Goal: Book appointment/travel/reservation

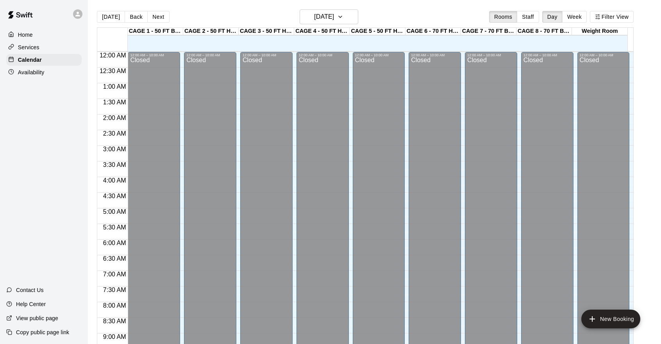
scroll to position [348, 0]
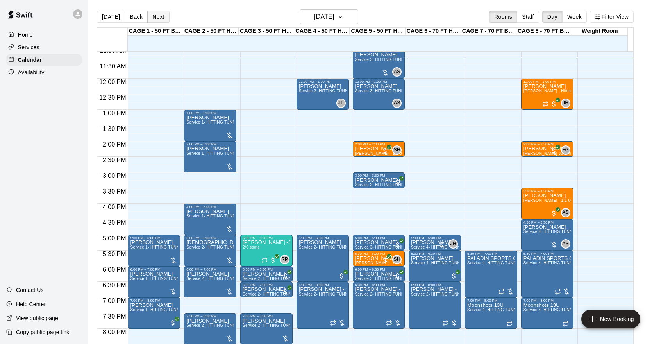
click at [156, 16] on button "Next" at bounding box center [158, 17] width 22 height 12
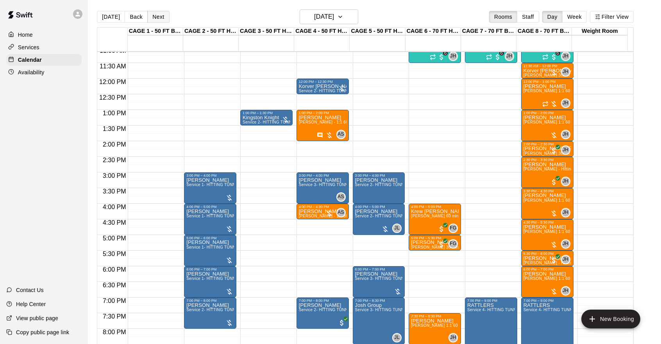
click at [156, 16] on button "Next" at bounding box center [158, 17] width 22 height 12
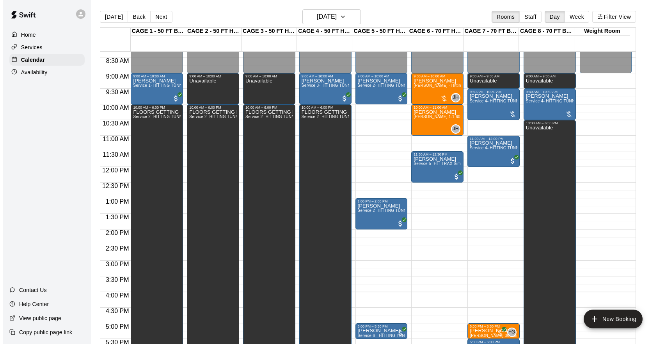
scroll to position [259, 0]
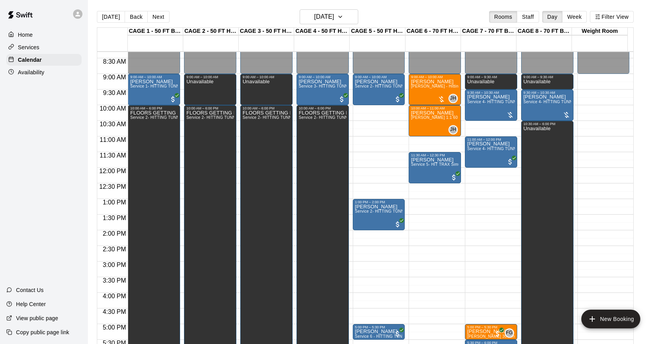
click at [381, 139] on div "12:00 AM – 9:00 AM Closed 9:00 AM – 10:00 AM [PERSON_NAME] Service 2- HITTING T…" at bounding box center [379, 168] width 52 height 750
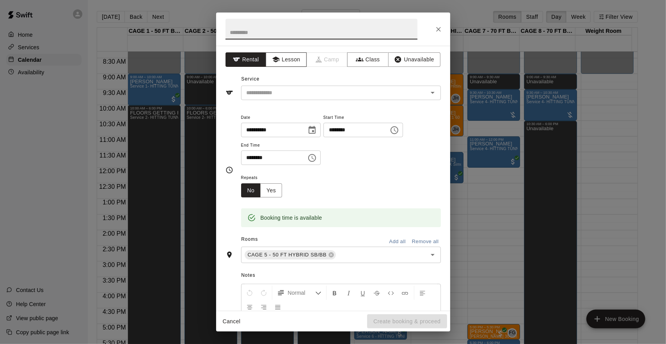
click at [284, 54] on button "Lesson" at bounding box center [286, 59] width 41 height 14
click at [276, 21] on input "text" at bounding box center [322, 29] width 192 height 21
type input "**********"
click at [278, 94] on input "text" at bounding box center [330, 93] width 172 height 10
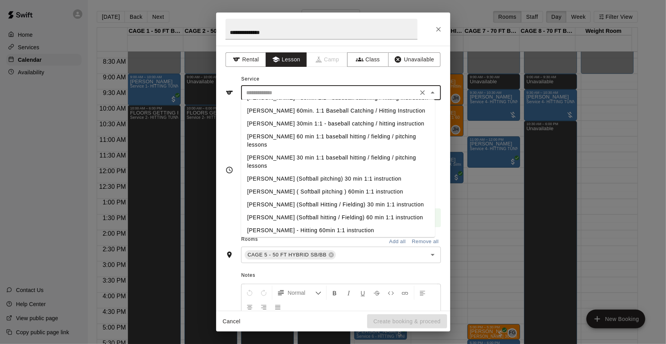
scroll to position [467, 0]
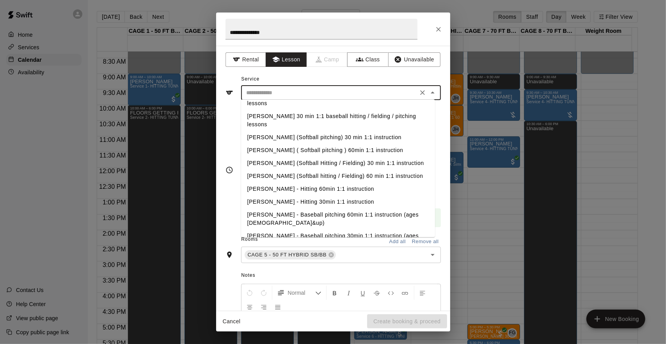
click at [308, 182] on li "[PERSON_NAME] - Hitting 60min 1:1 instruction" at bounding box center [338, 188] width 194 height 13
type input "**********"
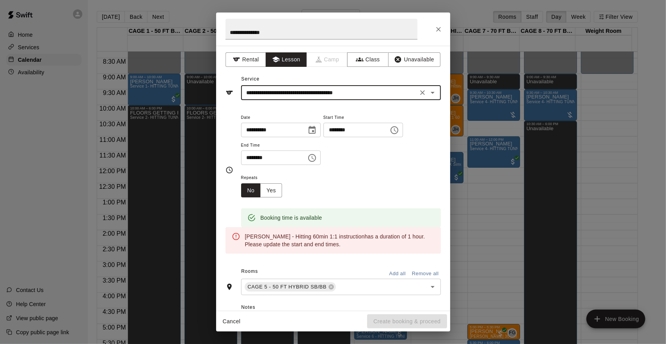
click at [291, 156] on input "********" at bounding box center [271, 157] width 60 height 14
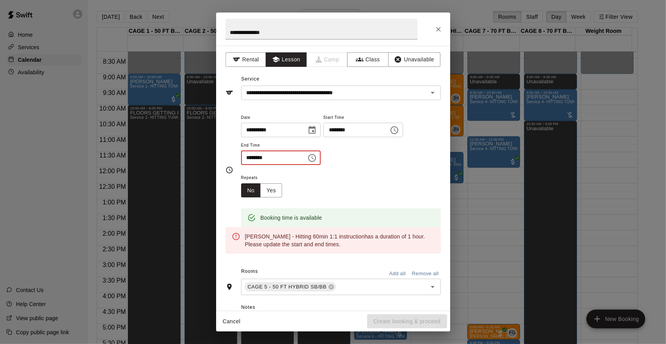
click at [274, 154] on input "********" at bounding box center [271, 157] width 60 height 14
click at [317, 157] on icon "Choose time, selected time is 12:00 AM" at bounding box center [312, 157] width 9 height 9
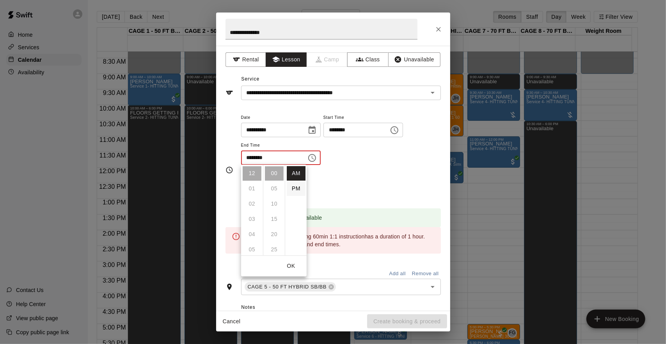
click at [294, 189] on li "PM" at bounding box center [296, 188] width 19 height 14
type input "********"
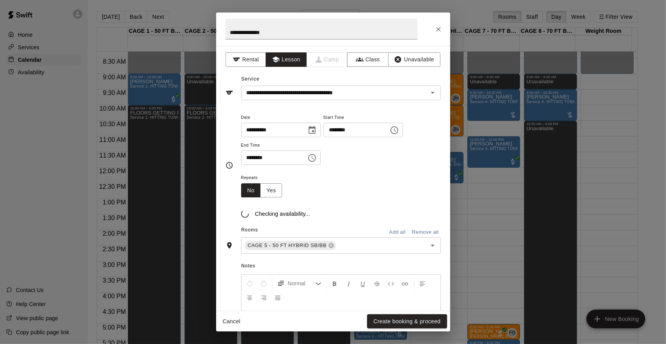
scroll to position [14, 0]
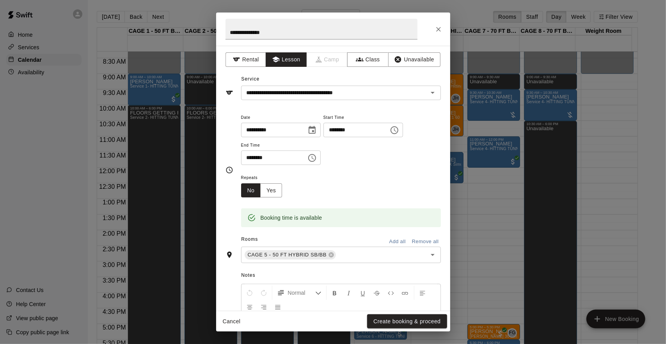
click at [335, 180] on div "Repeats No Yes" at bounding box center [341, 185] width 200 height 25
click at [387, 317] on button "Create booking & proceed" at bounding box center [407, 321] width 80 height 14
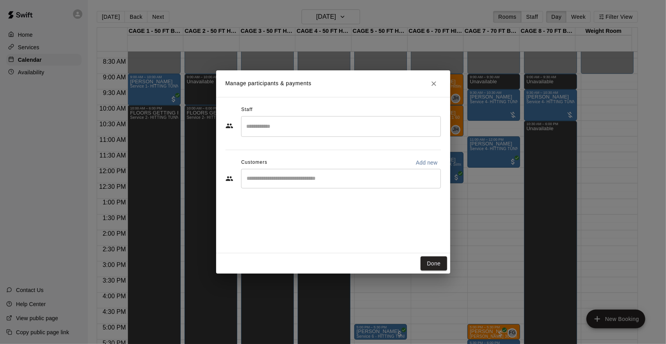
click at [321, 126] on input "Search staff" at bounding box center [341, 126] width 193 height 14
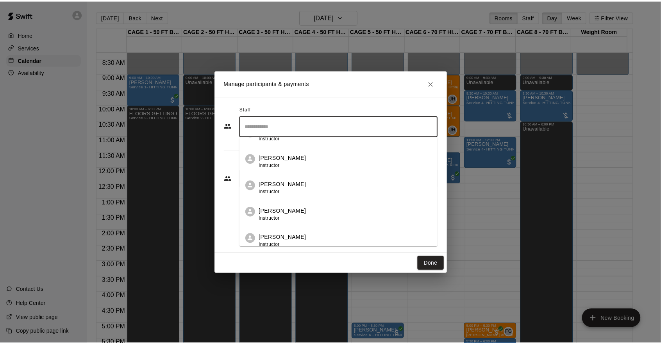
scroll to position [151, 0]
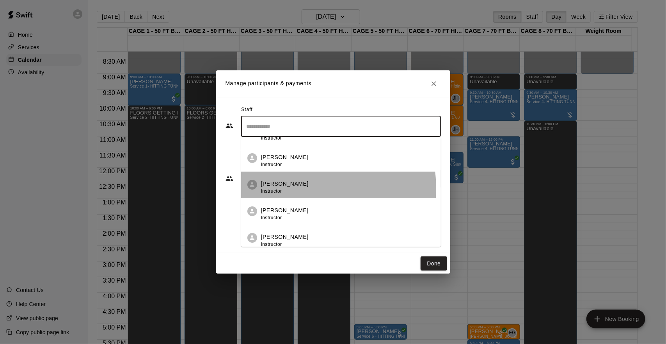
click at [305, 188] on div "[PERSON_NAME] Instructor" at bounding box center [348, 187] width 174 height 15
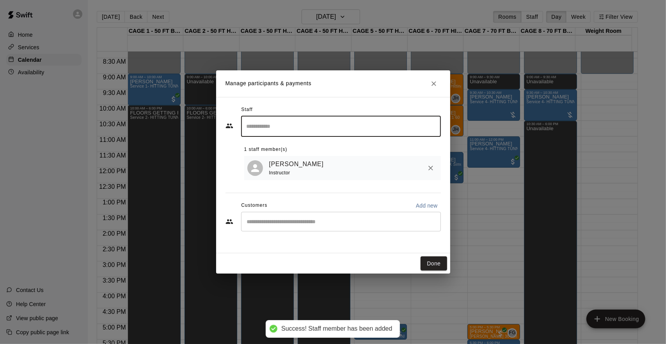
click at [294, 222] on input "Start typing to search customers..." at bounding box center [341, 221] width 193 height 8
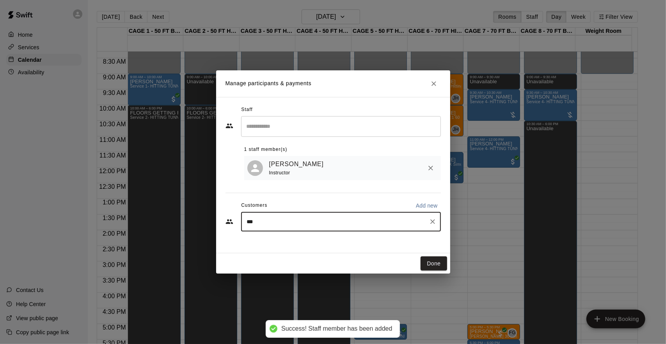
type input "****"
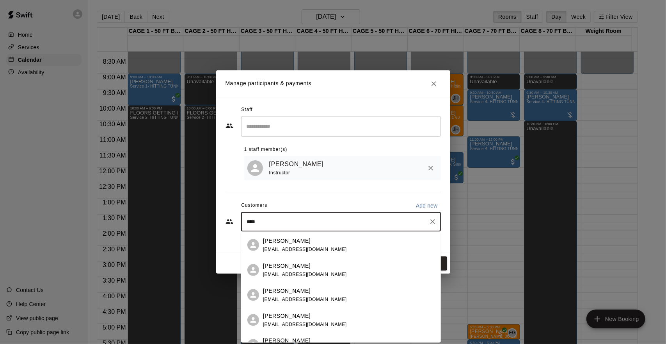
click at [290, 264] on p "[PERSON_NAME]" at bounding box center [287, 265] width 48 height 8
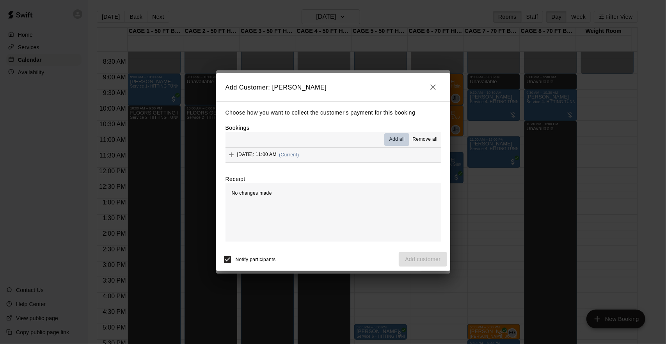
click at [400, 137] on span "Add all" at bounding box center [398, 139] width 16 height 8
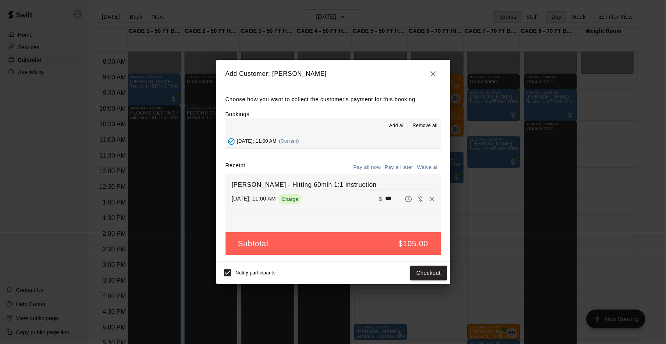
click at [424, 165] on button "Waive all" at bounding box center [428, 167] width 26 height 12
type input "*"
click at [414, 269] on button "Add customer" at bounding box center [423, 272] width 48 height 14
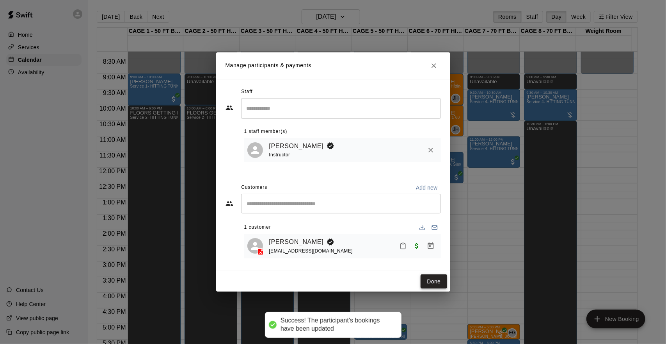
click at [432, 278] on button "Done" at bounding box center [434, 281] width 26 height 14
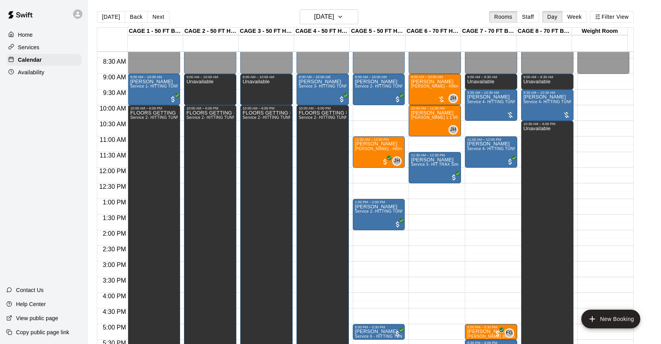
click at [396, 184] on div "12:00 AM – 9:00 AM Closed 9:00 AM – 10:00 AM [PERSON_NAME] Service 2- HITTING T…" at bounding box center [379, 168] width 52 height 750
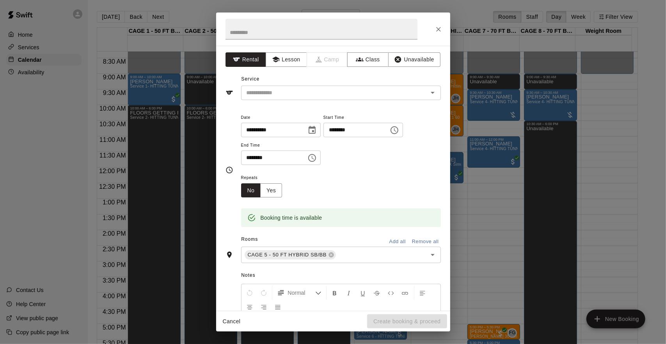
click at [306, 180] on div "Repeats No Yes" at bounding box center [341, 185] width 200 height 25
click at [441, 31] on icon "Close" at bounding box center [439, 29] width 8 height 8
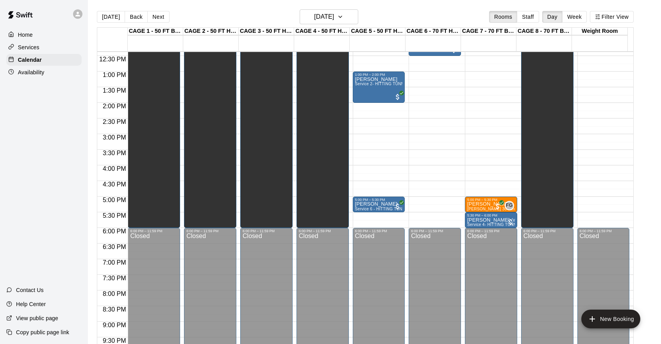
scroll to position [387, 0]
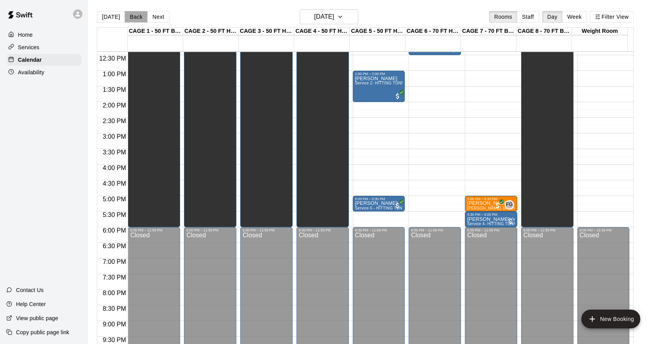
click at [130, 18] on button "Back" at bounding box center [136, 17] width 23 height 12
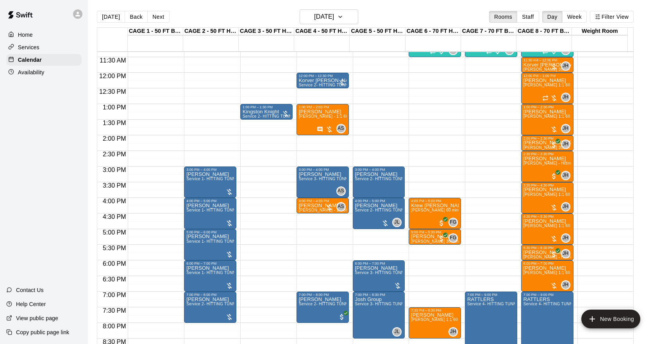
scroll to position [355, 0]
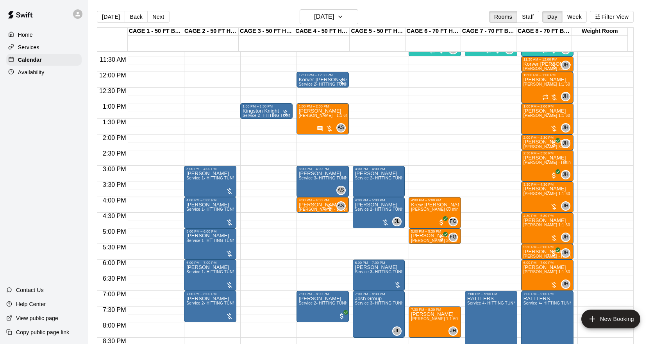
click at [152, 23] on div "[DATE] Back [DATE][DATE] Rooms Staff Day Week Filter View" at bounding box center [365, 18] width 536 height 18
click at [156, 16] on button "Next" at bounding box center [158, 17] width 22 height 12
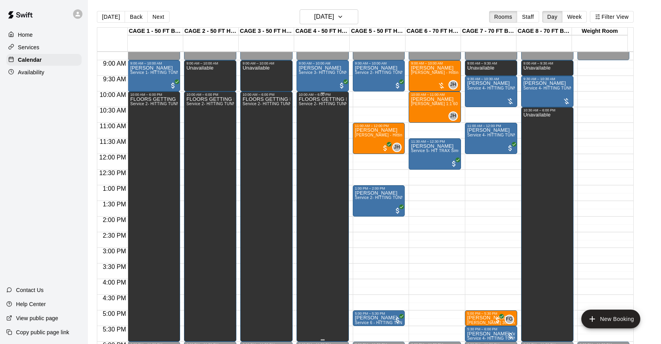
scroll to position [274, 0]
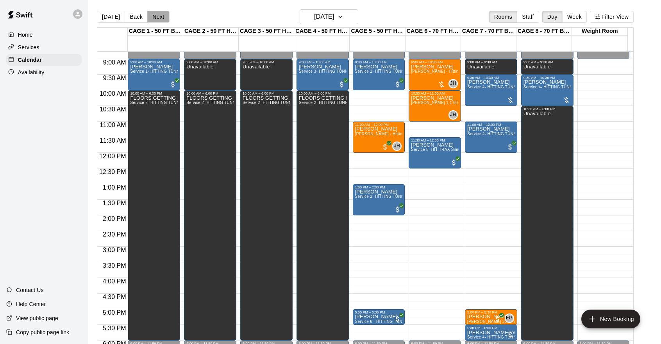
click at [159, 17] on button "Next" at bounding box center [158, 17] width 22 height 12
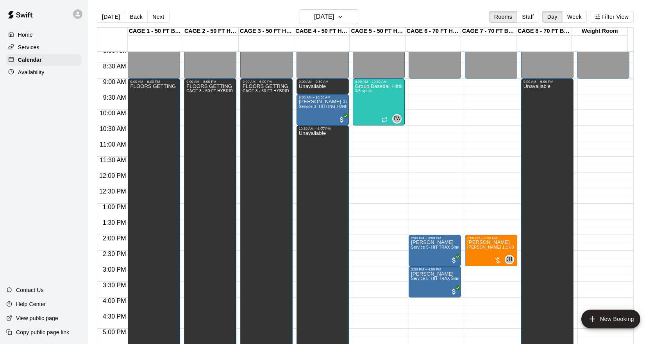
scroll to position [255, 0]
click at [138, 16] on button "Back" at bounding box center [136, 17] width 23 height 12
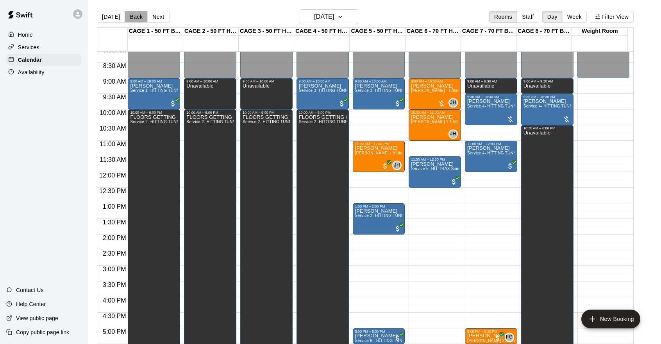
click at [130, 17] on button "Back" at bounding box center [136, 17] width 23 height 12
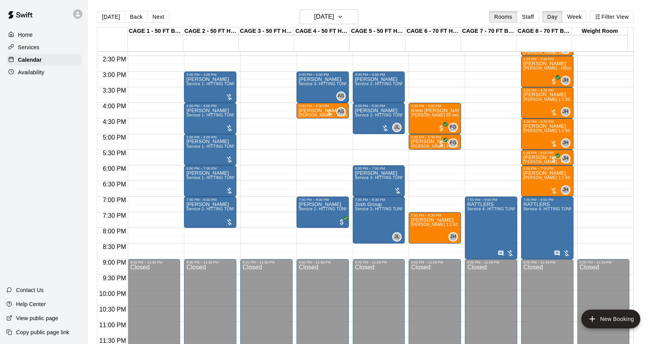
scroll to position [433, 0]
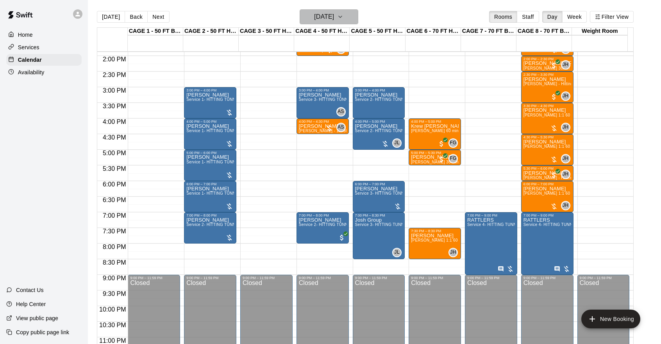
click at [321, 11] on h6 "[DATE]" at bounding box center [324, 16] width 20 height 11
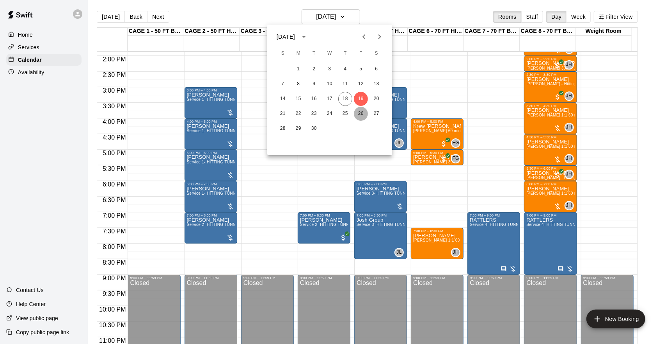
click at [361, 112] on button "26" at bounding box center [361, 114] width 14 height 14
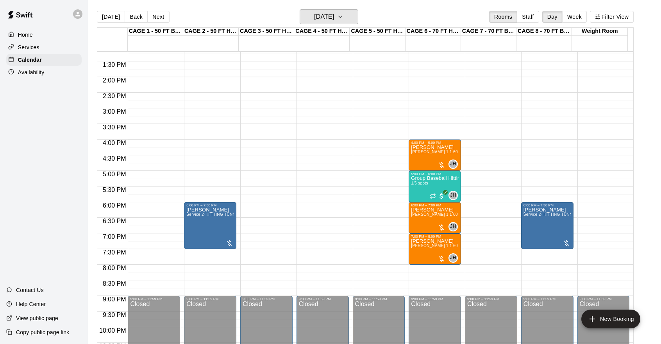
scroll to position [412, 0]
click at [315, 17] on h6 "[DATE]" at bounding box center [324, 16] width 20 height 11
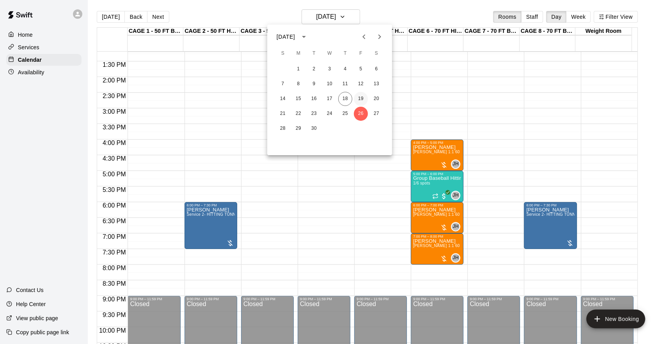
click at [361, 100] on button "19" at bounding box center [361, 99] width 14 height 14
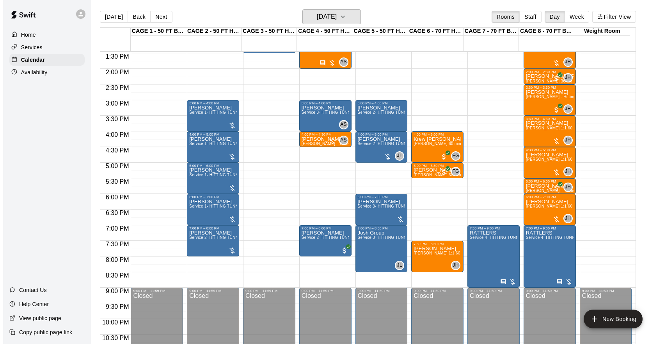
scroll to position [421, 0]
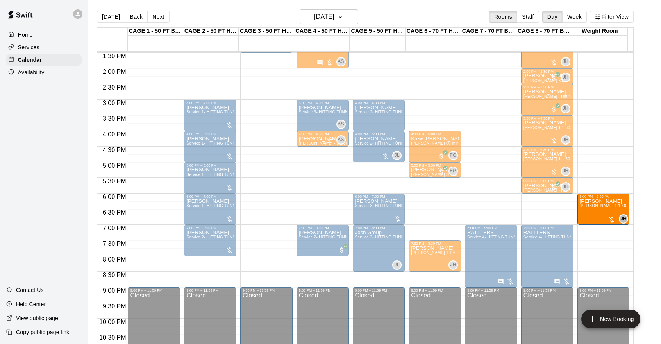
drag, startPoint x: 550, startPoint y: 205, endPoint x: 599, endPoint y: 206, distance: 49.2
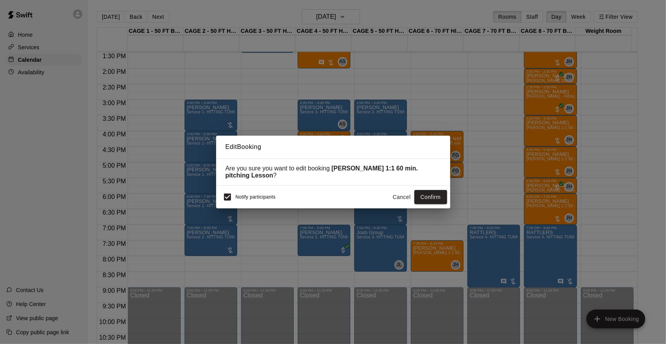
click at [599, 206] on div "Edit Booking Are you sure you want to edit booking [PERSON_NAME] 1:1 60 min. pi…" at bounding box center [333, 172] width 666 height 344
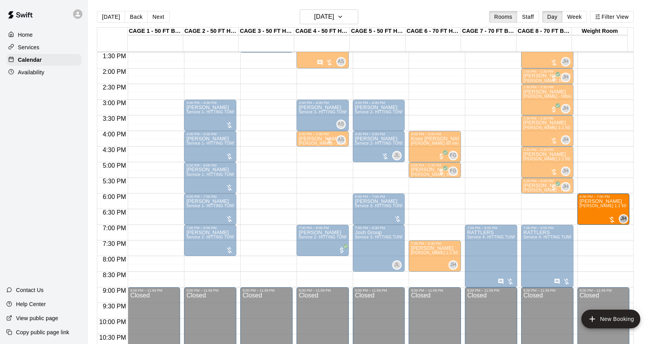
drag, startPoint x: 545, startPoint y: 204, endPoint x: 596, endPoint y: 205, distance: 50.8
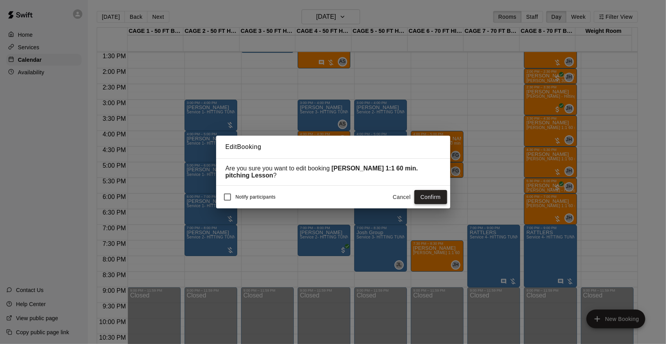
click at [432, 194] on button "Confirm" at bounding box center [431, 197] width 33 height 14
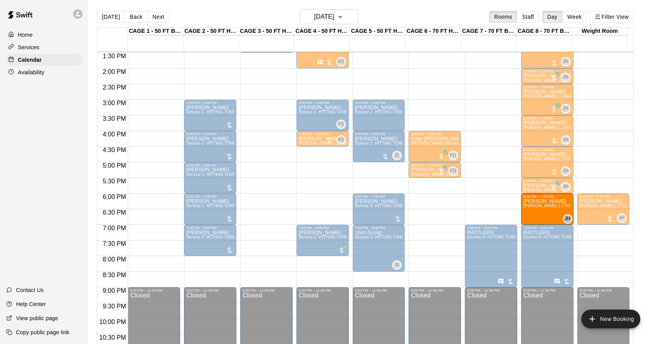
drag, startPoint x: 437, startPoint y: 256, endPoint x: 534, endPoint y: 216, distance: 105.2
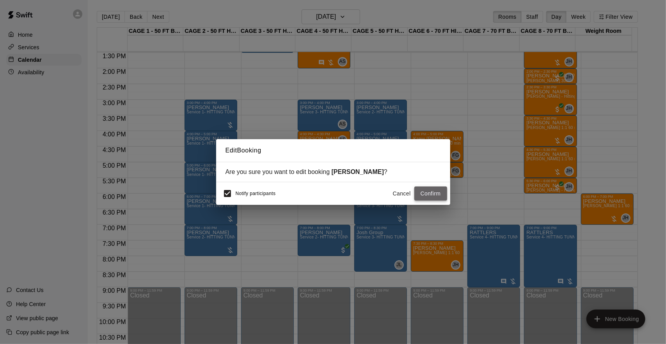
click at [433, 191] on button "Confirm" at bounding box center [431, 193] width 33 height 14
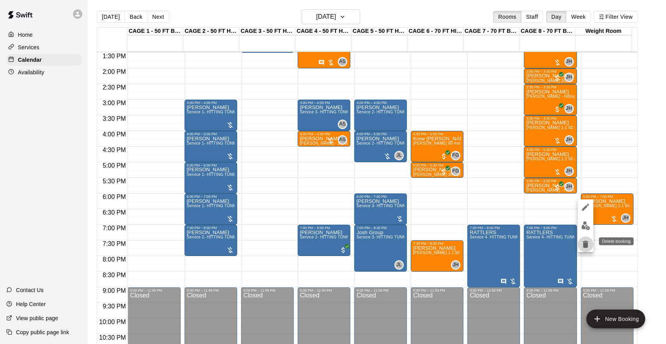
click at [588, 243] on icon "delete" at bounding box center [585, 243] width 5 height 7
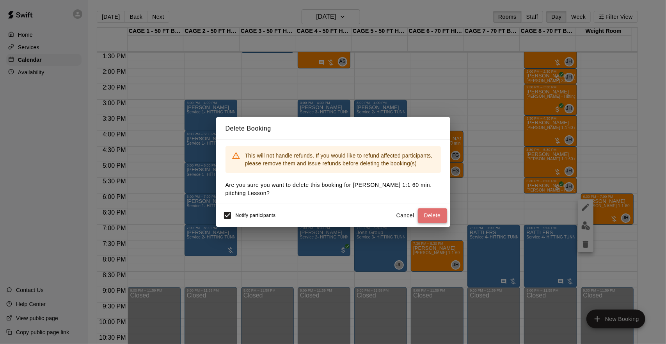
click at [442, 216] on button "Delete" at bounding box center [432, 215] width 29 height 14
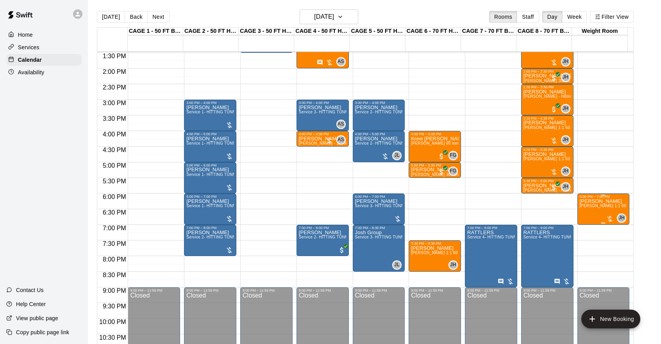
click at [598, 201] on p "[PERSON_NAME]" at bounding box center [603, 201] width 48 height 0
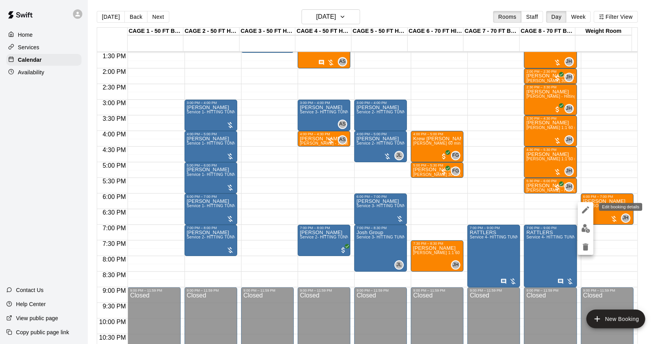
click at [585, 209] on icon "edit" at bounding box center [585, 209] width 7 height 7
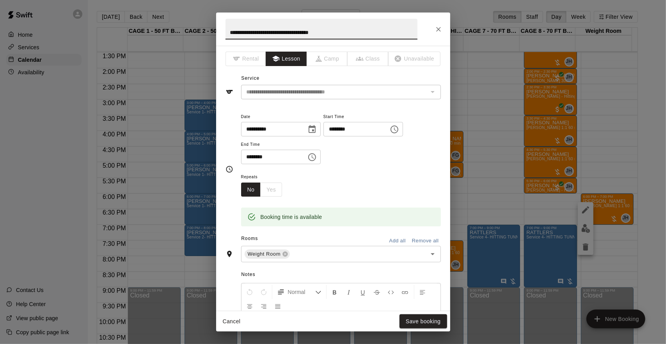
scroll to position [0, 0]
click at [436, 30] on icon "Close" at bounding box center [439, 29] width 8 height 8
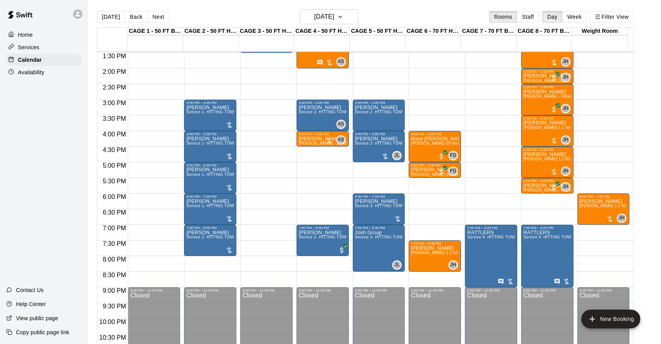
click at [498, 130] on div "12:00 AM – 10:00 AM Closed 10:00 AM – 11:30 AM Weekly Day classes ( [DATE],[DAT…" at bounding box center [491, 6] width 52 height 750
